Goal: Find specific page/section: Find specific page/section

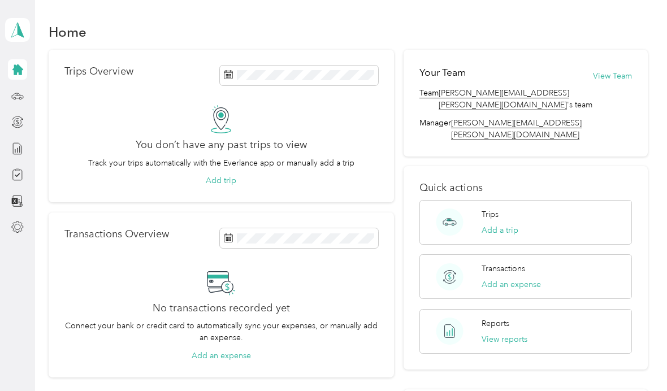
click at [207, 148] on h2 "You don’t have any past trips to view" at bounding box center [221, 145] width 171 height 12
click at [77, 70] on p "Trips Overview" at bounding box center [98, 72] width 69 height 12
click at [20, 96] on icon at bounding box center [17, 96] width 12 height 12
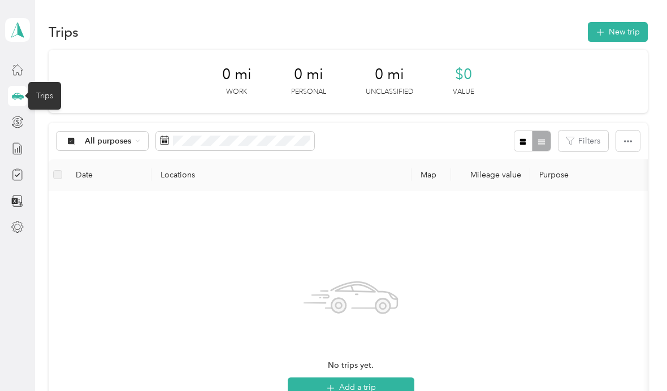
click at [107, 147] on div "All purposes" at bounding box center [103, 141] width 92 height 19
click at [128, 311] on div "No trips yet. Add a trip" at bounding box center [351, 334] width 586 height 269
